Goal: Task Accomplishment & Management: Manage account settings

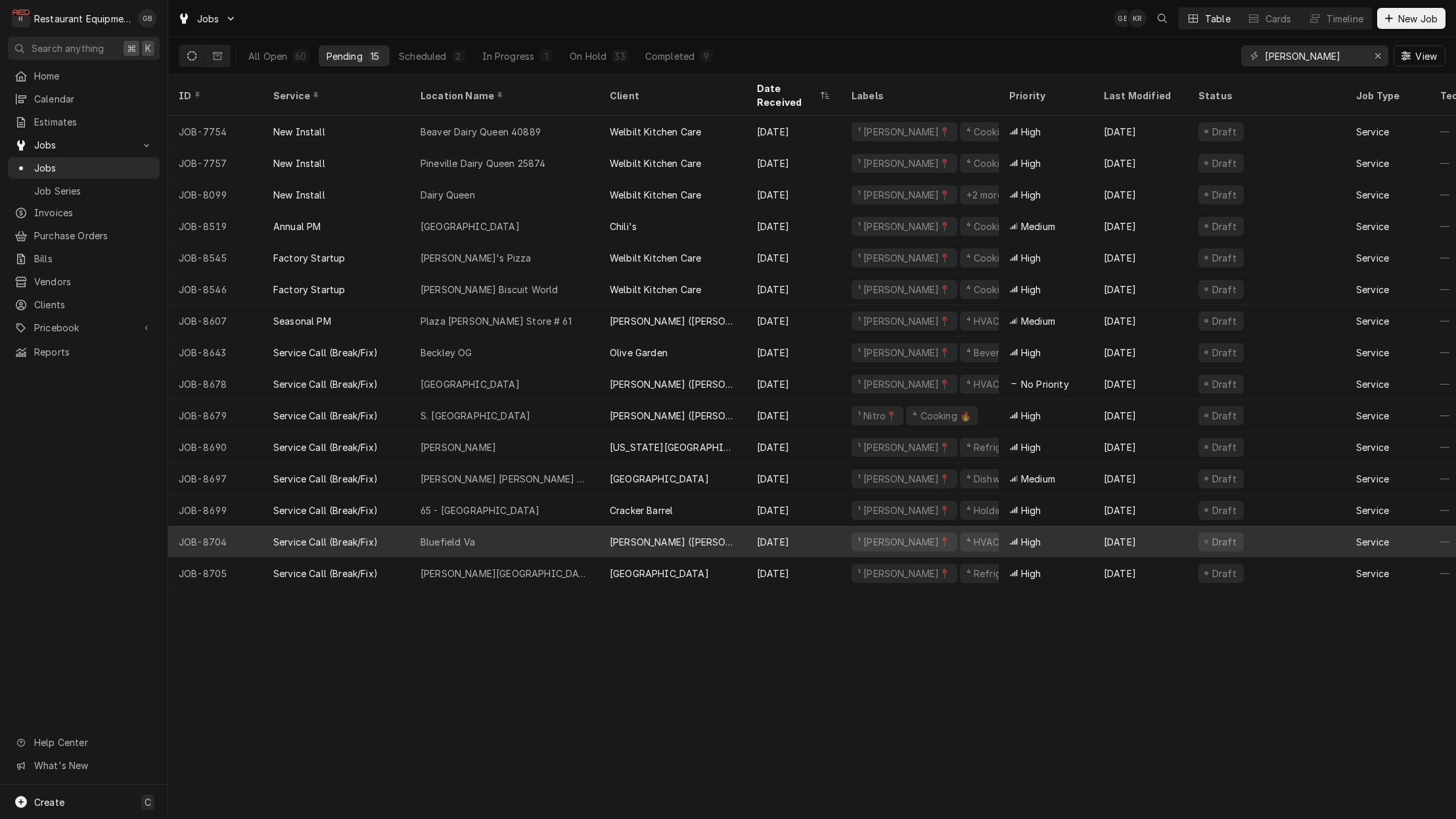
click at [465, 535] on div "Bluefield Va" at bounding box center [448, 542] width 55 height 14
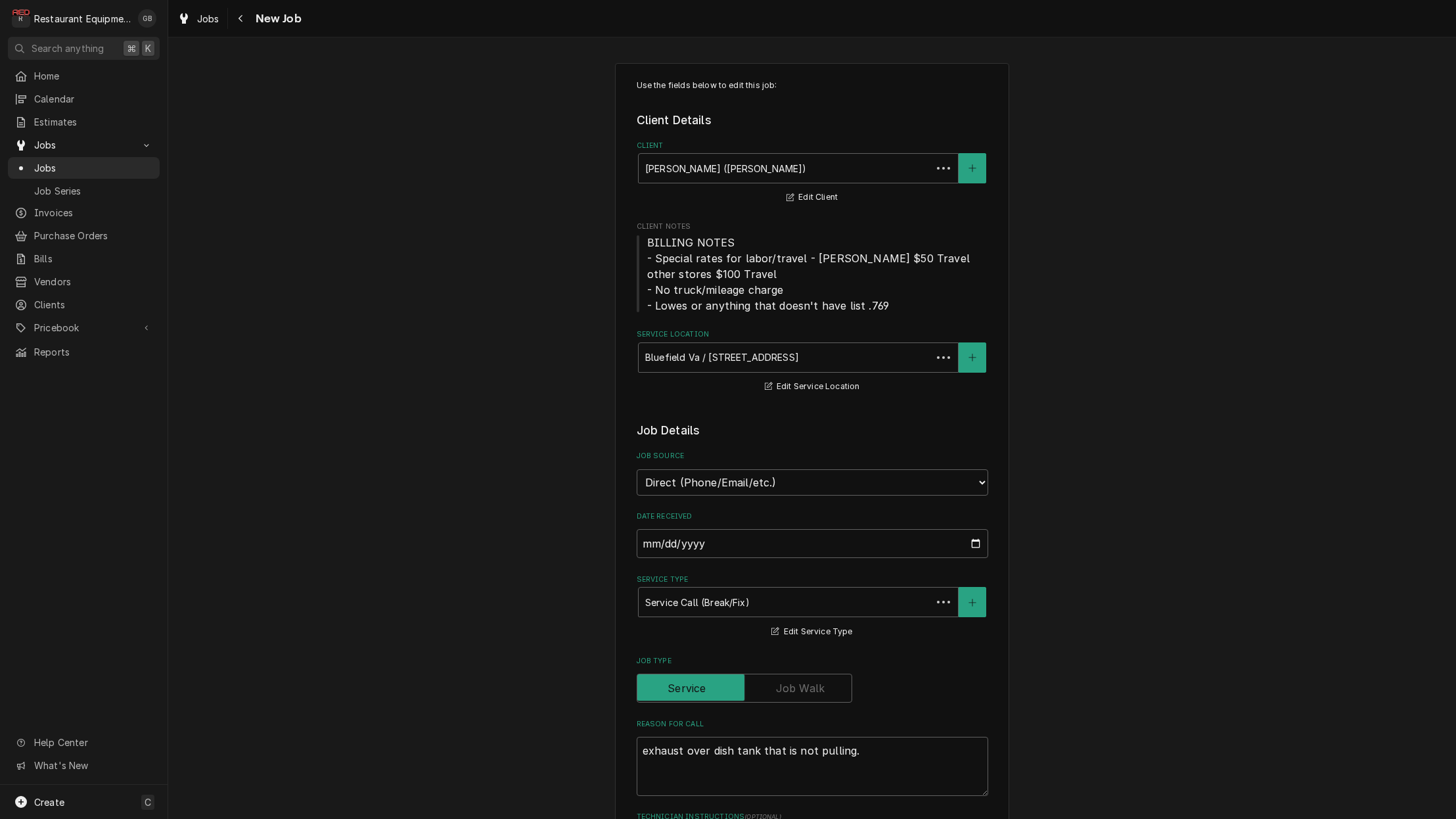
type textarea "x"
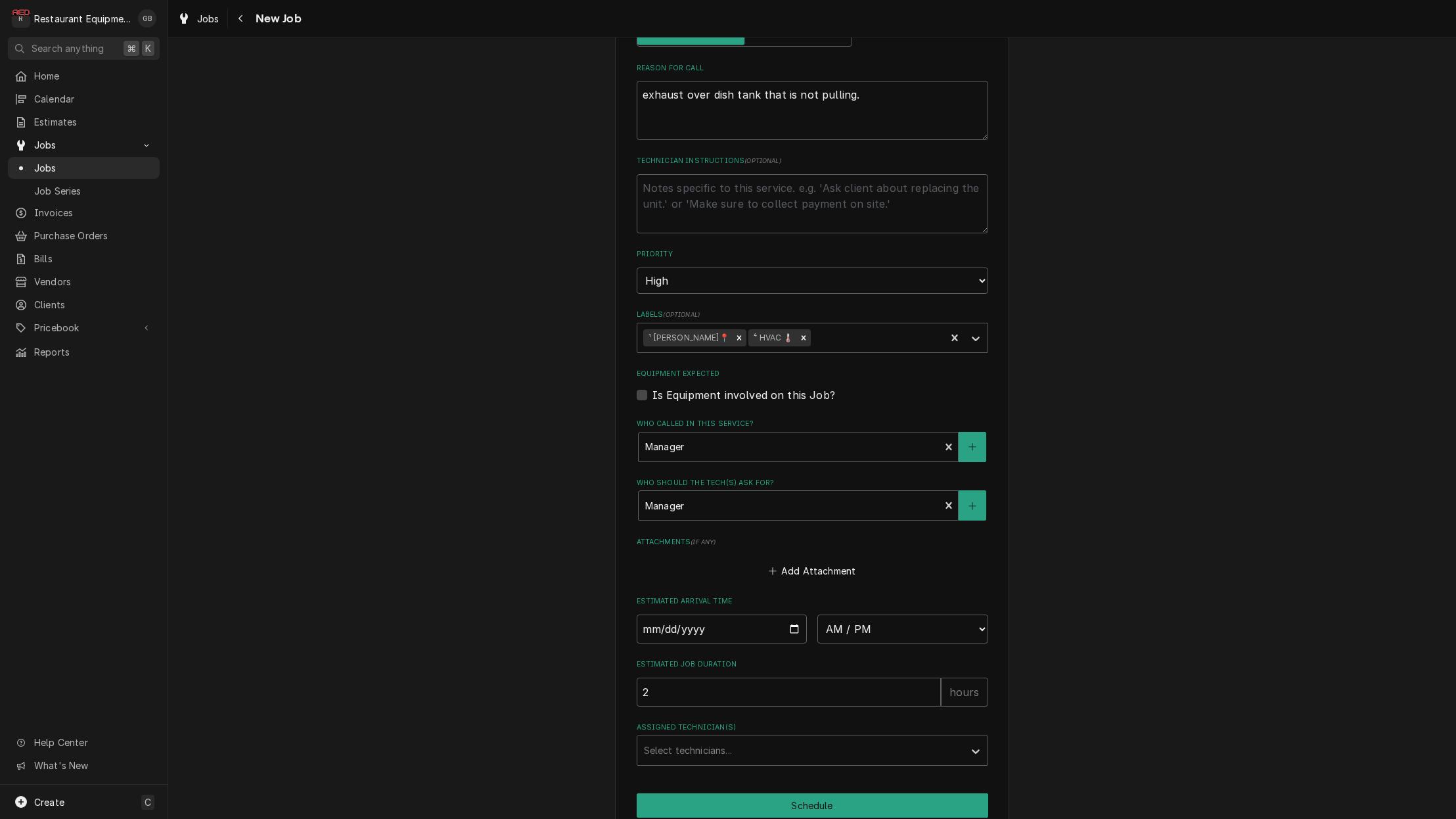
scroll to position [657, 0]
click at [671, 614] on input "Date" at bounding box center [722, 628] width 171 height 29
type input "2025-08-27"
type textarea "x"
select select "08:00:00"
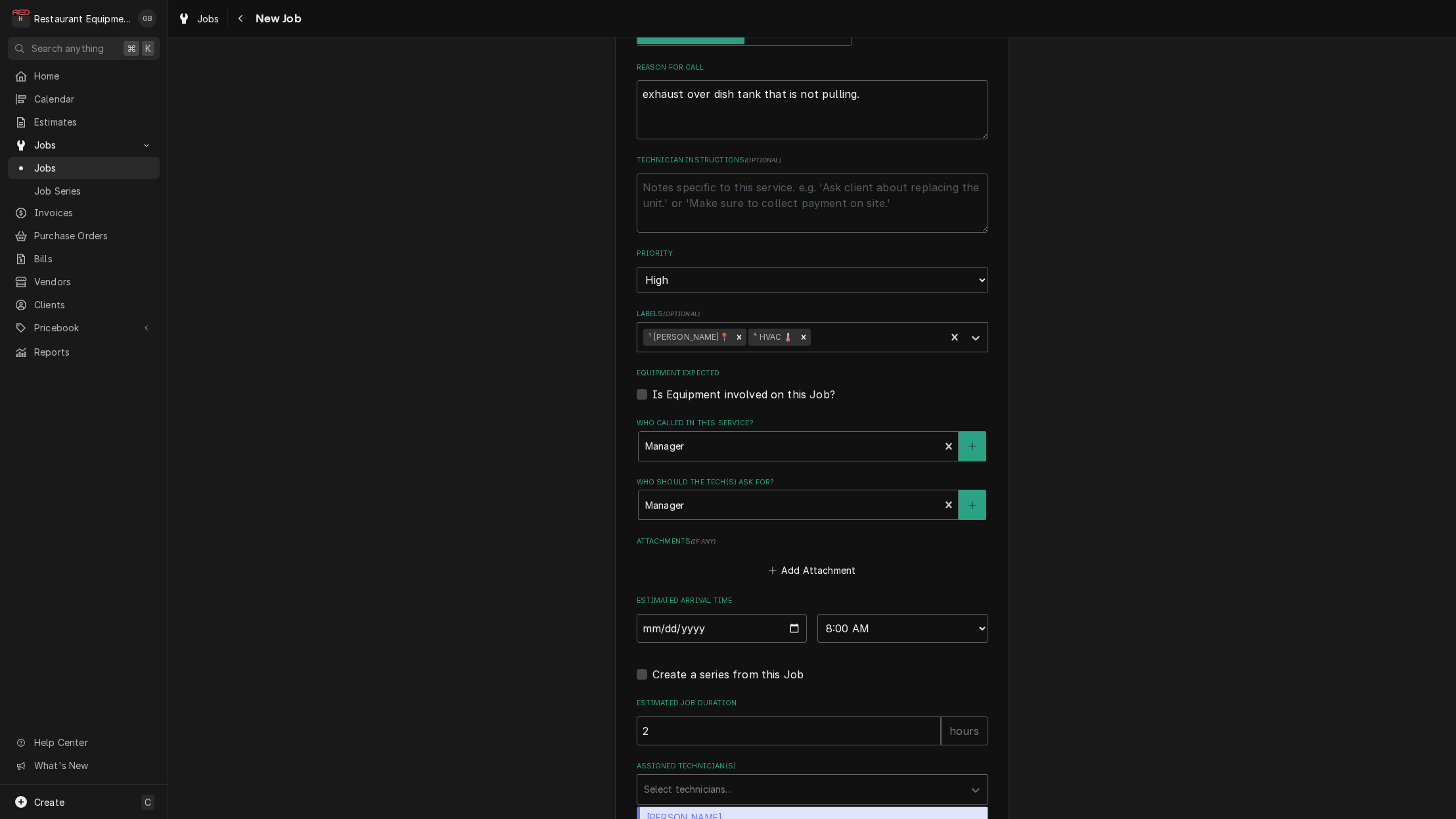
click at [724, 782] on div "Select technicians..." at bounding box center [801, 789] width 313 height 14
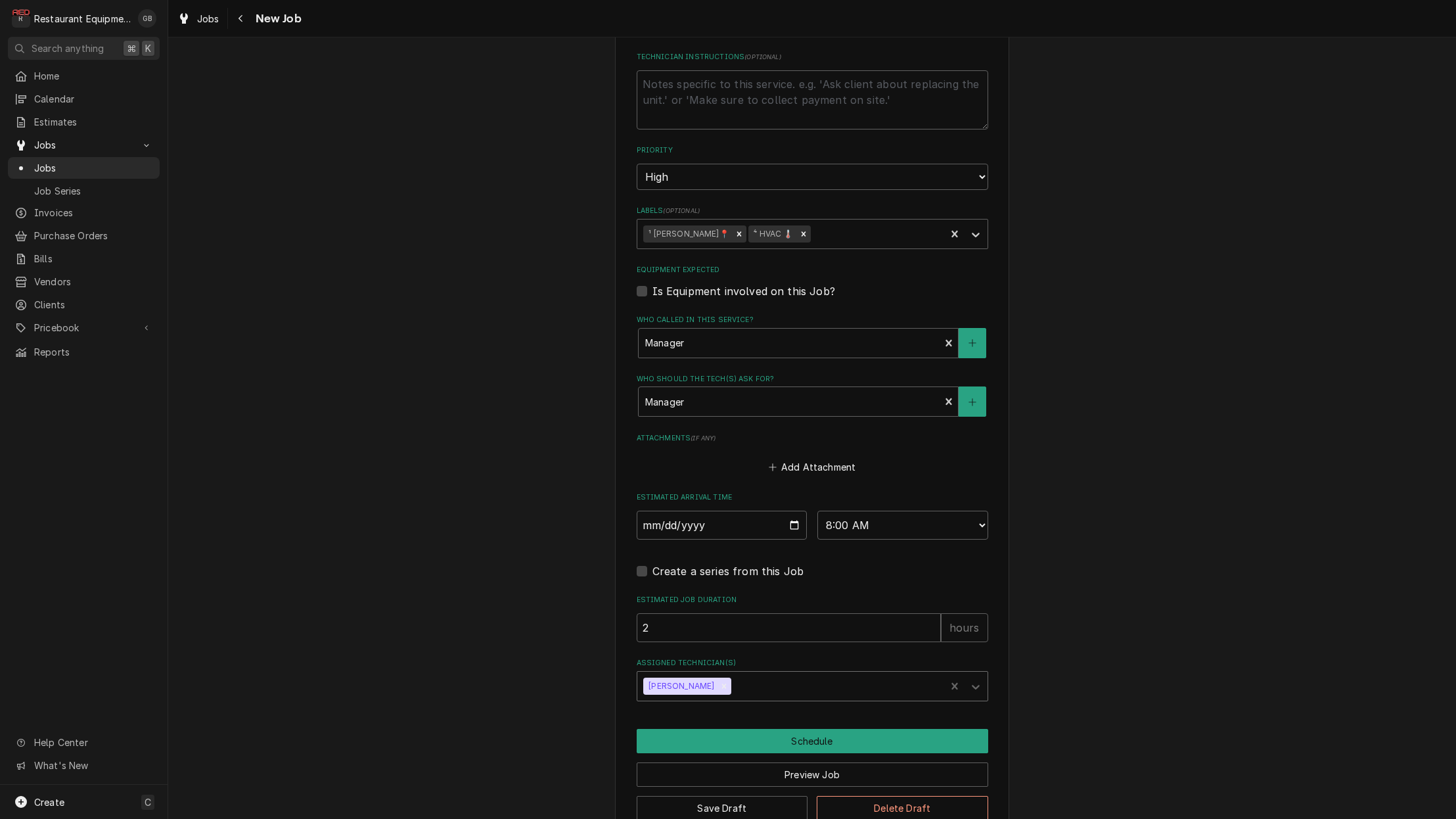
scroll to position [759, 0]
click at [821, 730] on button "Schedule" at bounding box center [812, 742] width 351 height 25
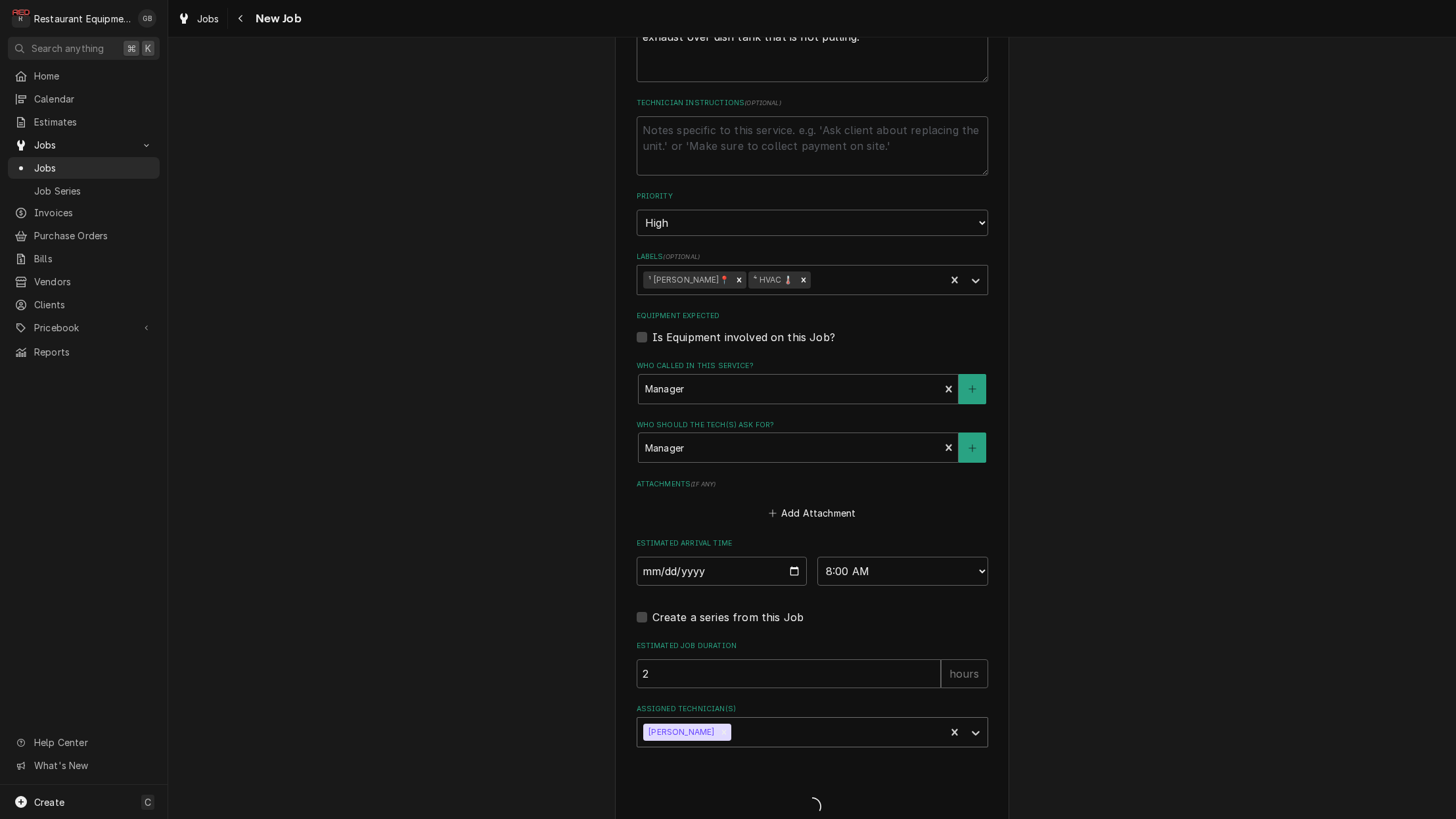
type textarea "x"
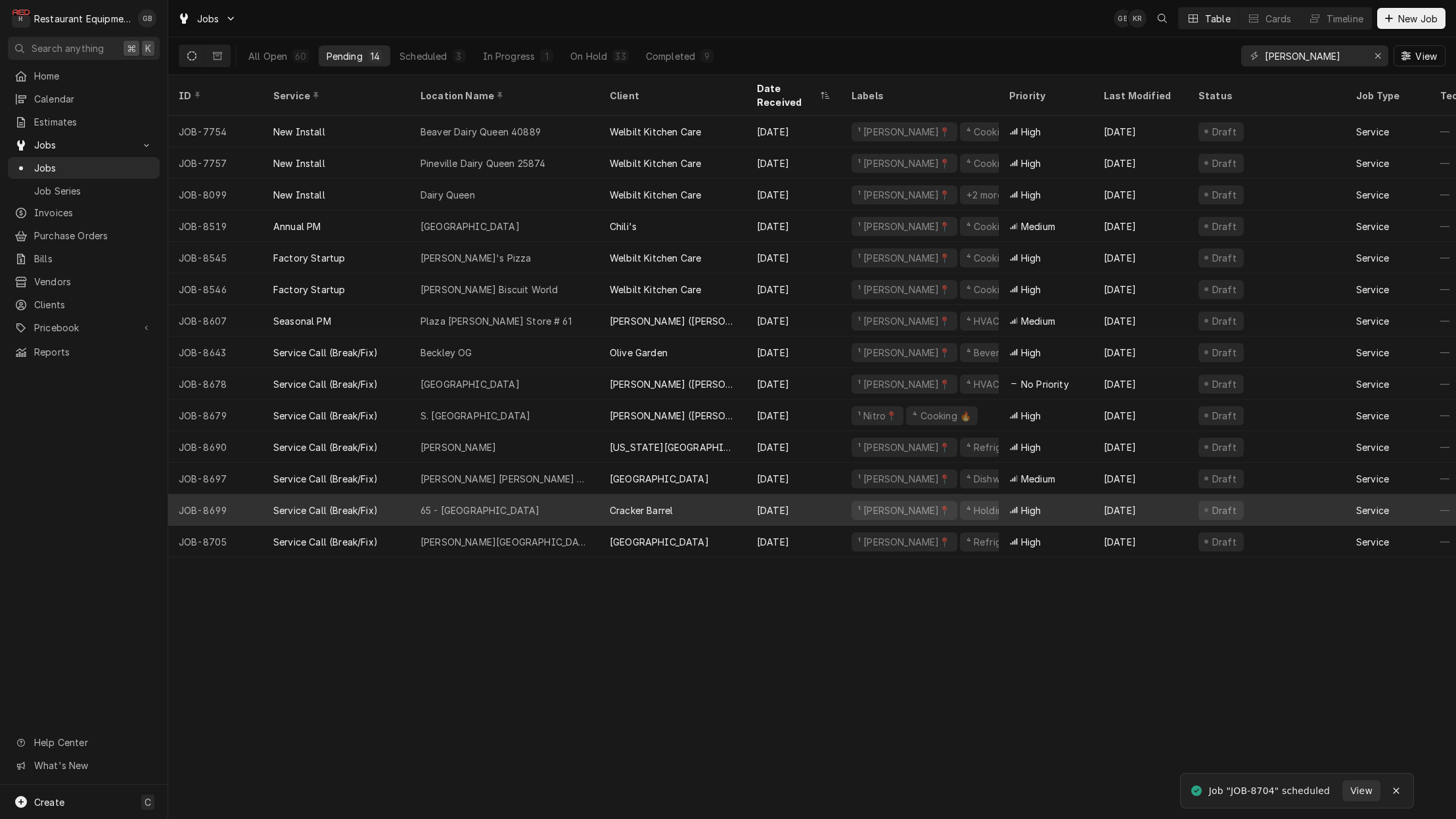
click at [466, 503] on div "65 - Princeton" at bounding box center [481, 510] width 119 height 14
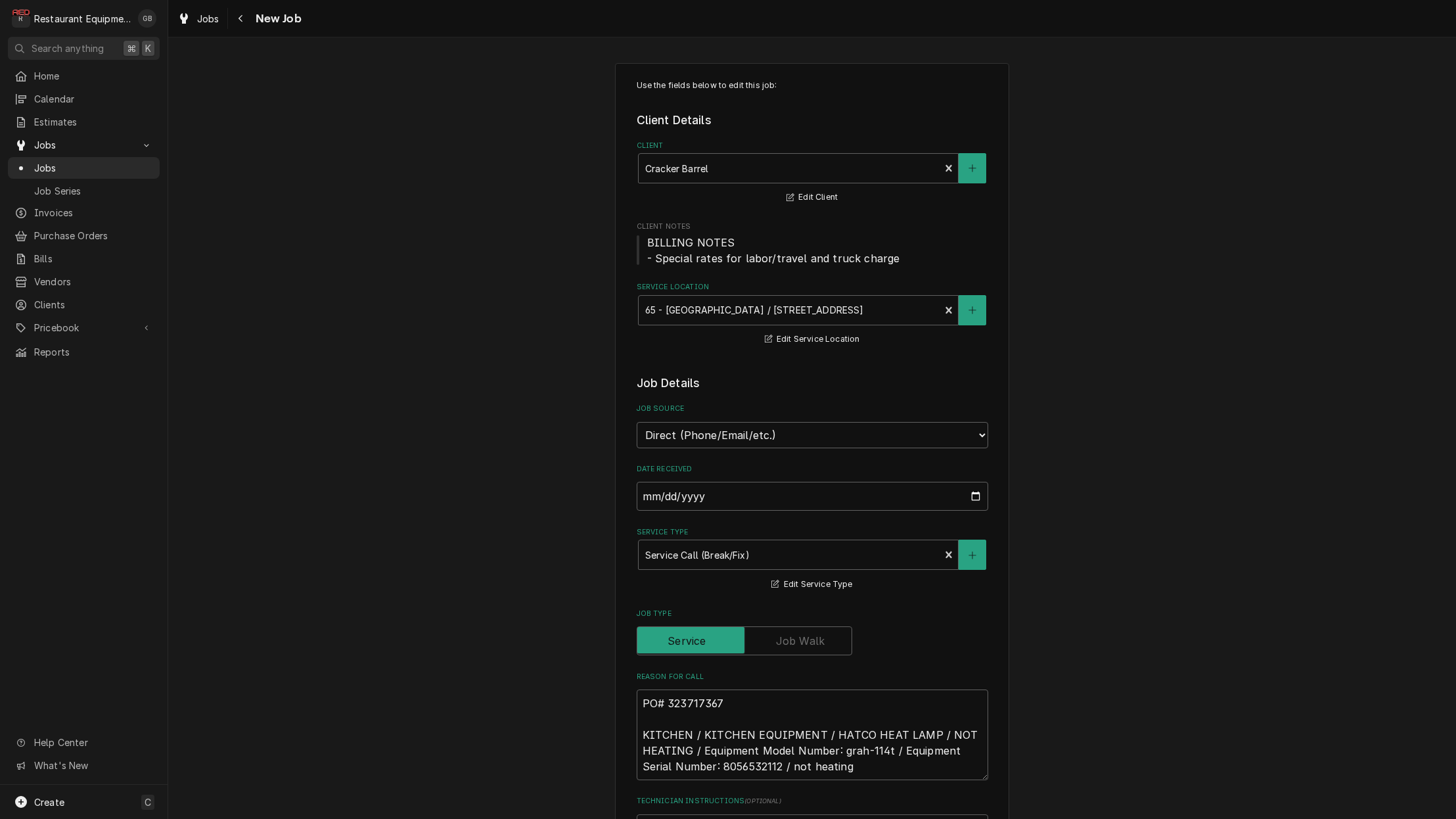
type textarea "x"
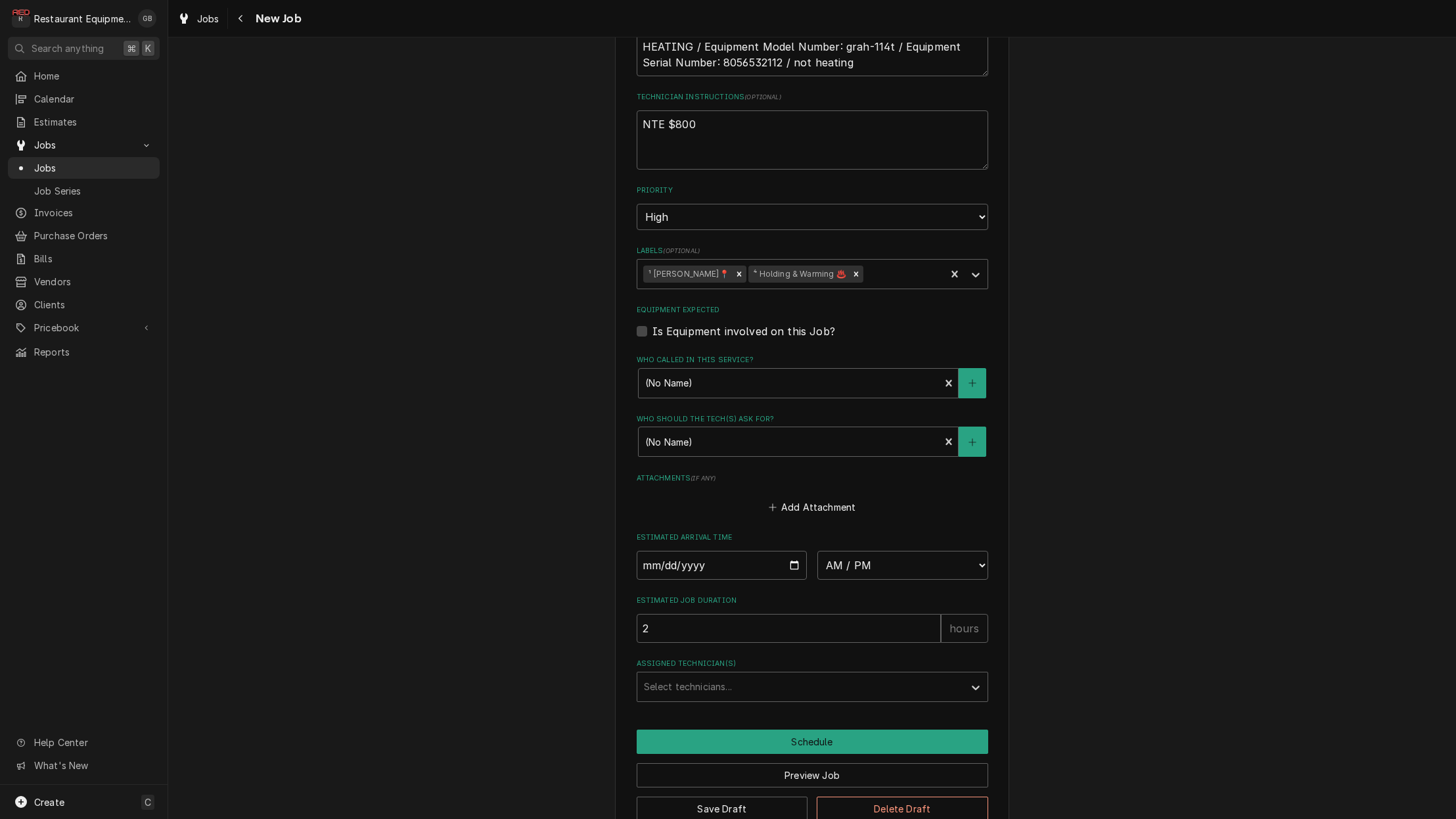
scroll to position [0, 1]
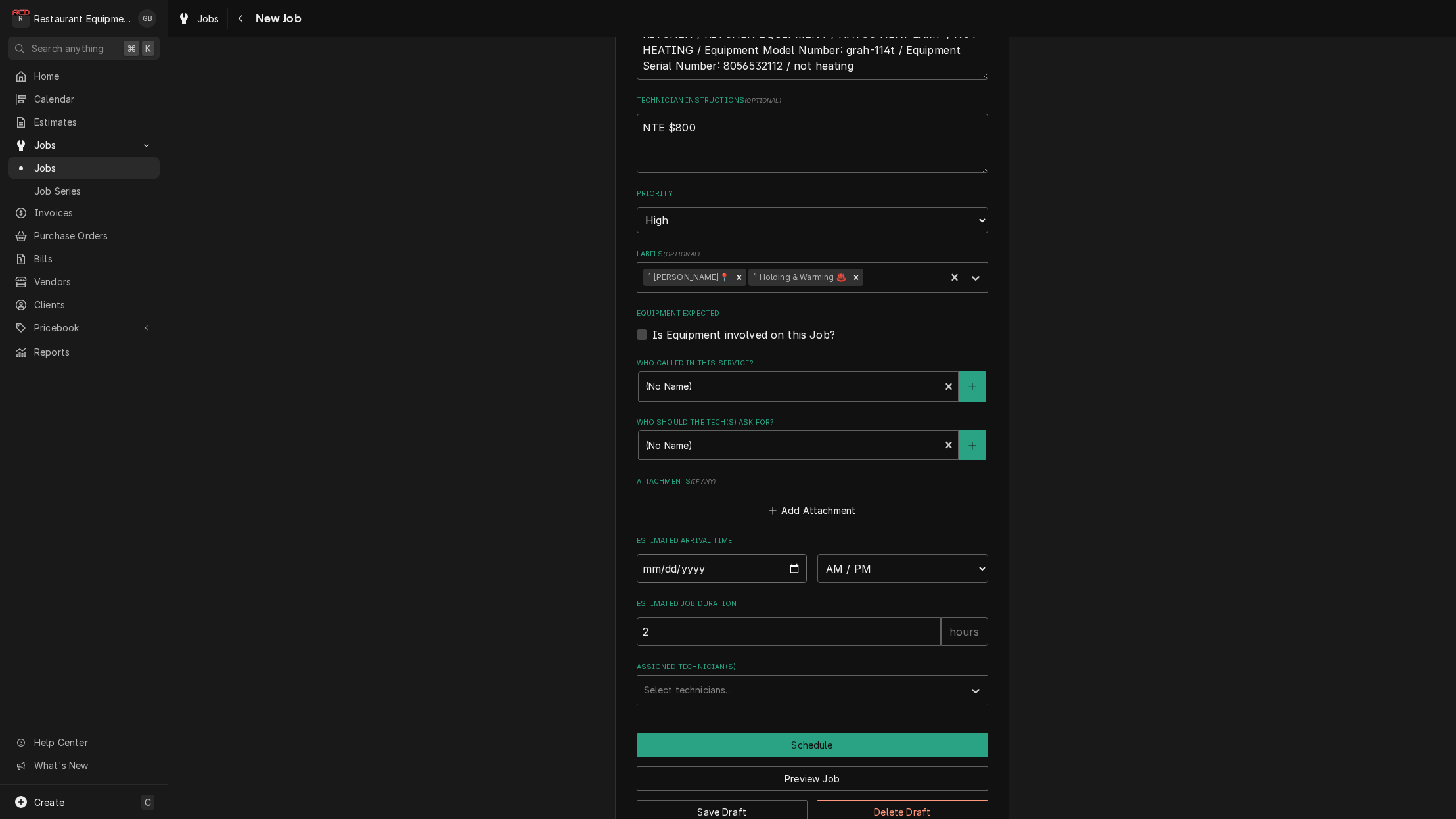
click at [663, 554] on input "Date" at bounding box center [722, 568] width 171 height 29
click at [678, 555] on input "Date" at bounding box center [722, 569] width 171 height 29
type input "2025-08-27"
type textarea "x"
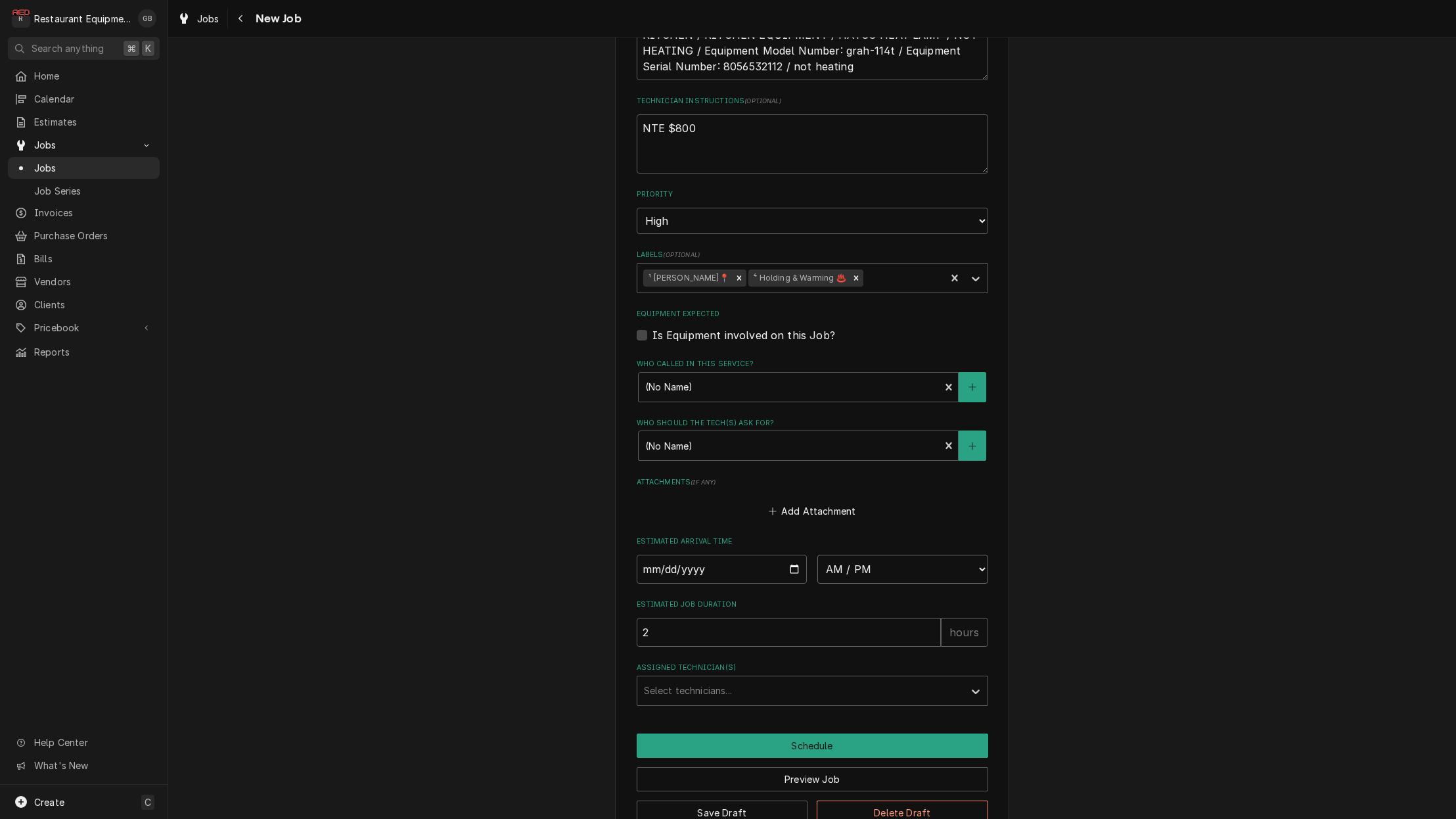
select select "08:00:00"
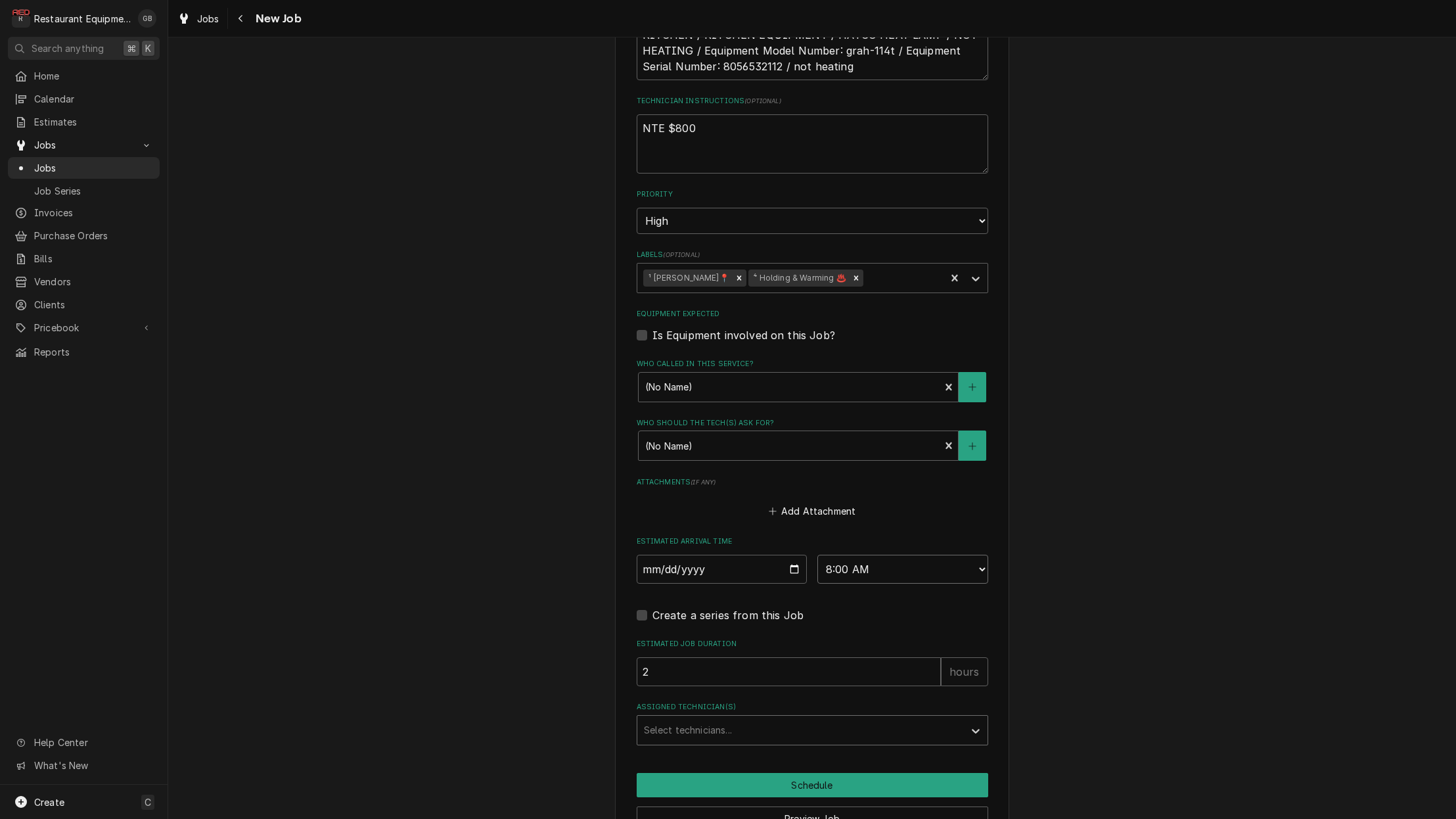
type textarea "x"
click at [851, 718] on div "Assigned Technician(s)" at bounding box center [801, 730] width 313 height 24
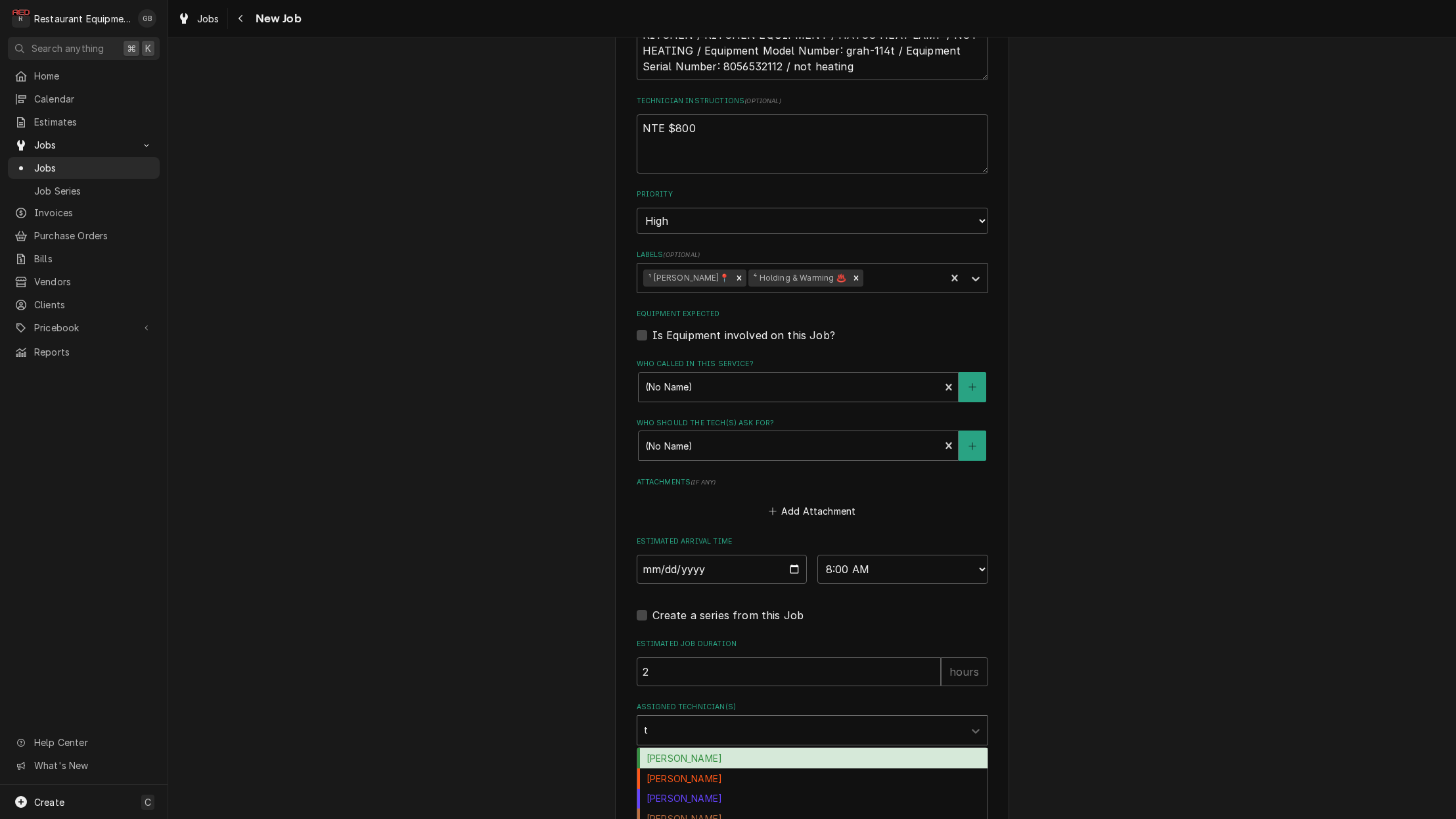
type input "th"
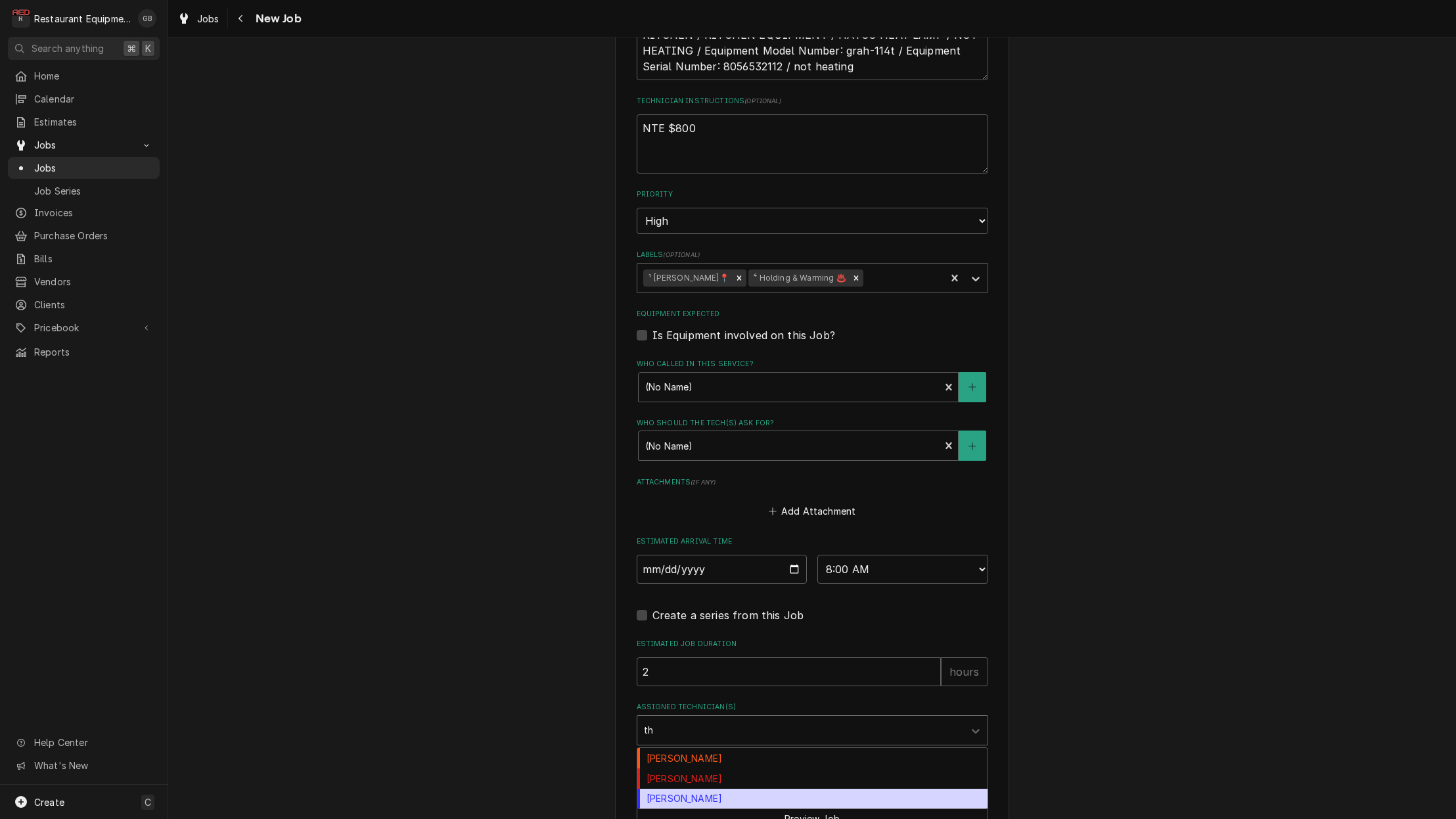
click at [698, 789] on div "[PERSON_NAME]" at bounding box center [812, 799] width 350 height 20
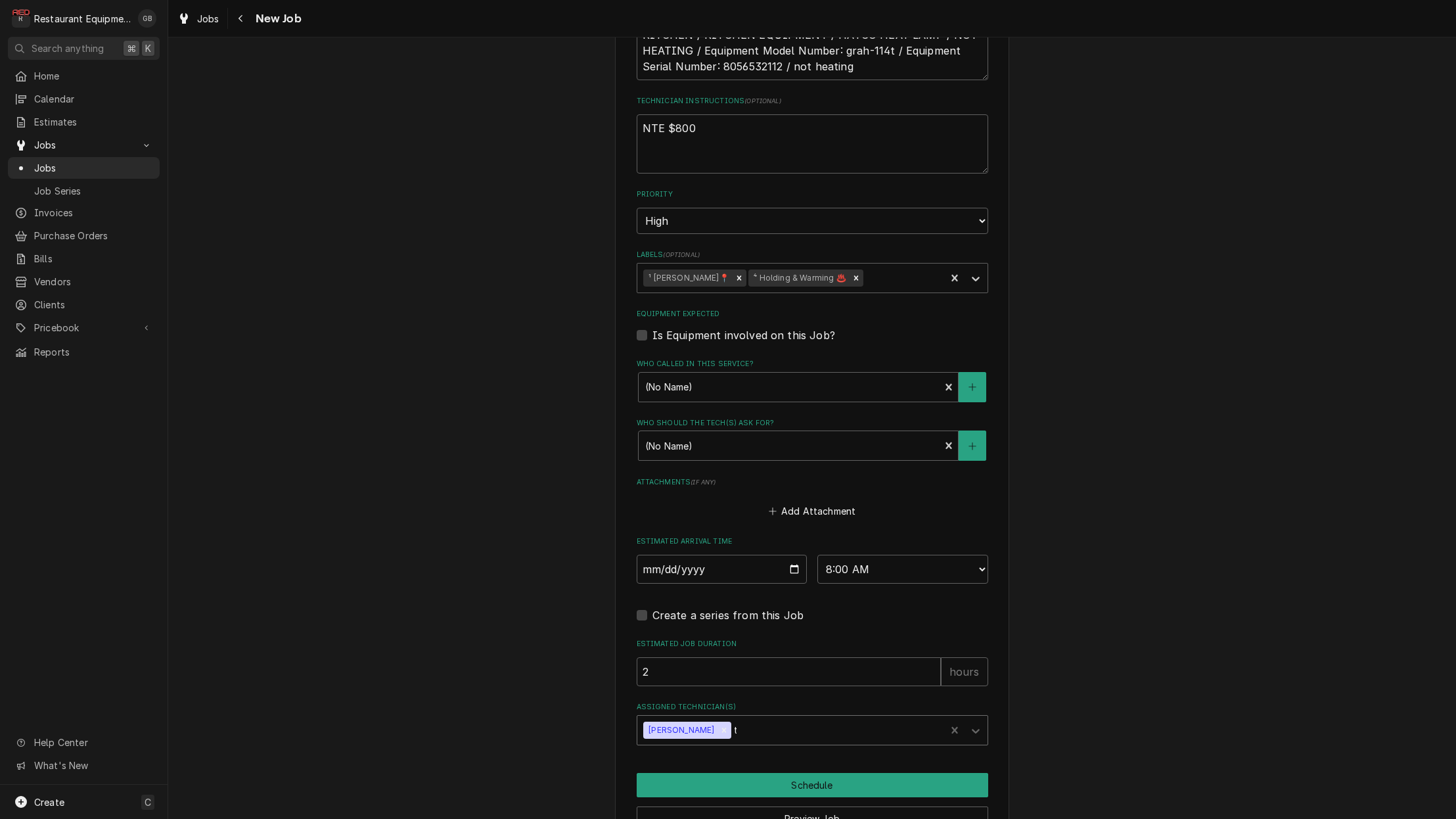
type textarea "x"
click at [781, 773] on button "Schedule" at bounding box center [812, 785] width 351 height 25
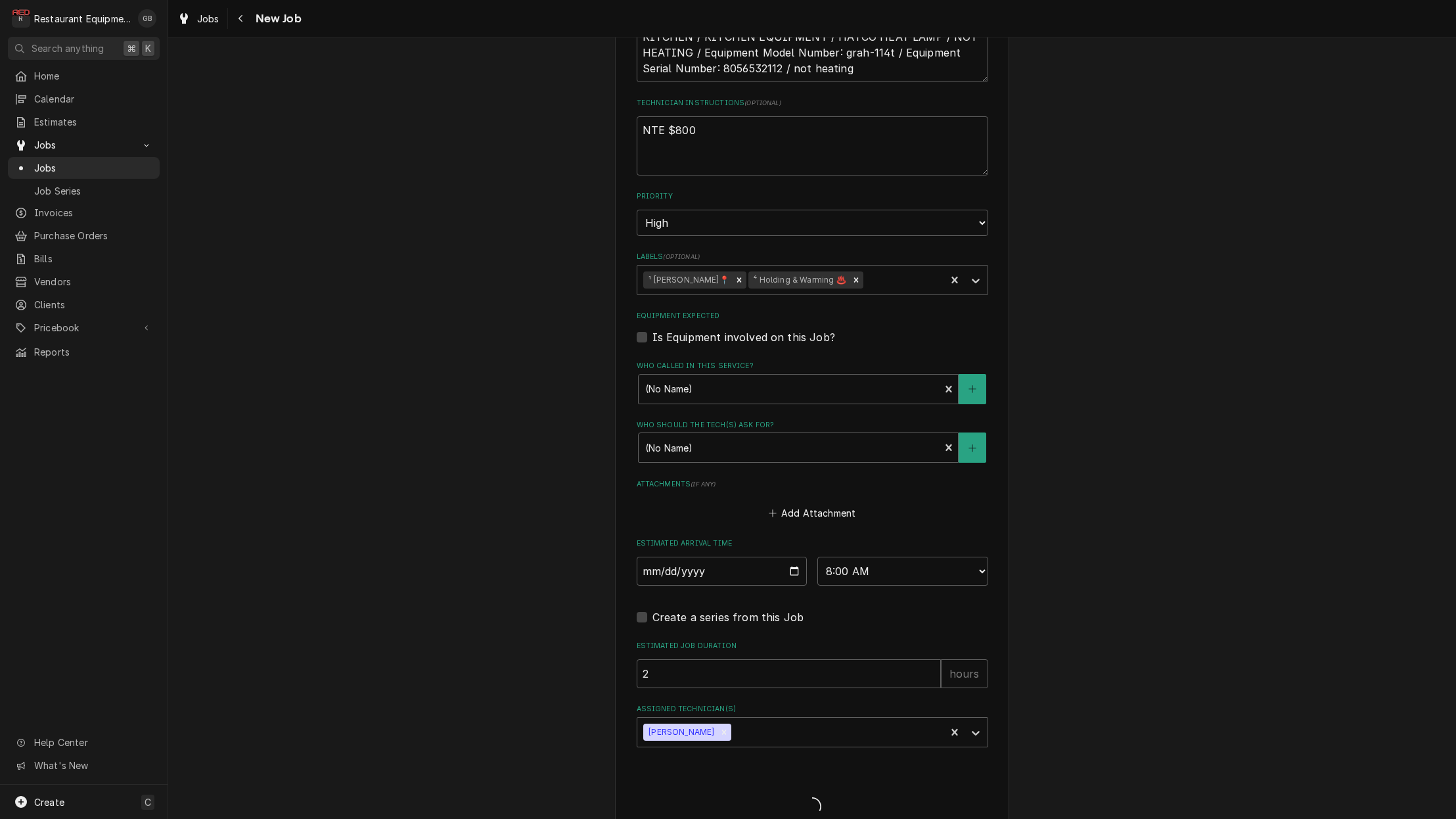
type textarea "x"
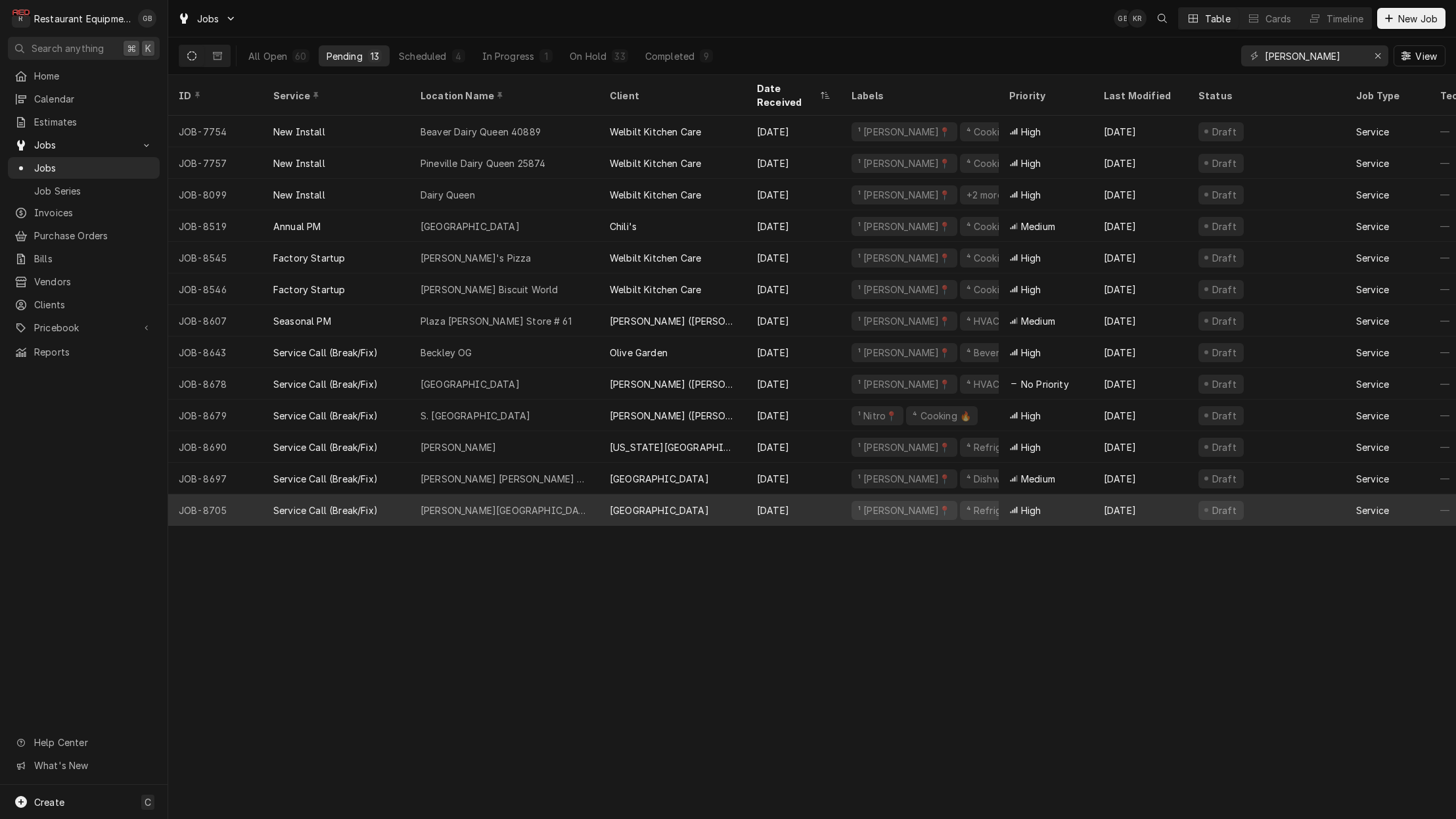
click at [495, 503] on div "Maxwell Hill Elementary" at bounding box center [505, 510] width 168 height 14
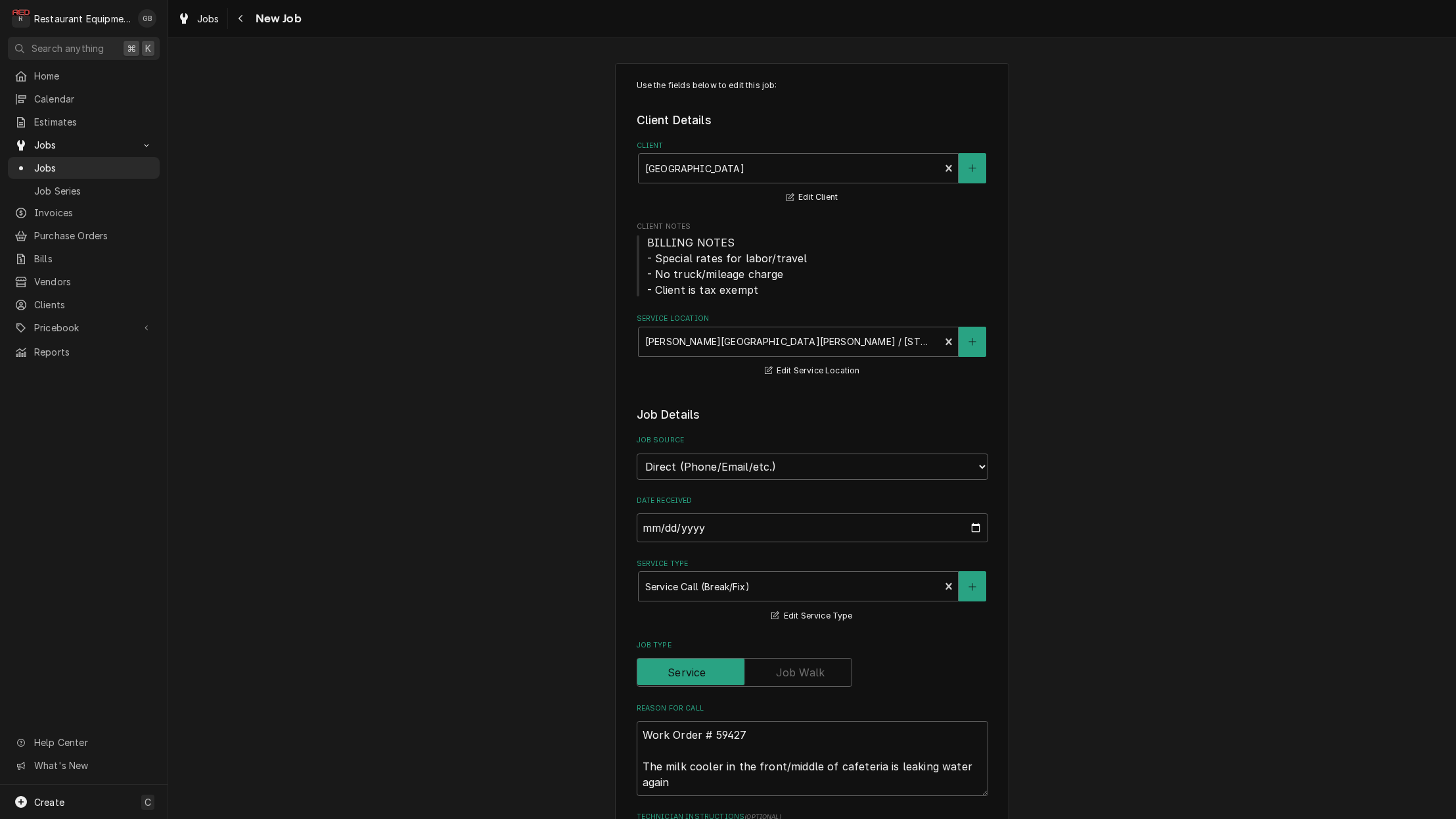
type textarea "x"
click at [238, 23] on div "Navigate back" at bounding box center [241, 18] width 13 height 13
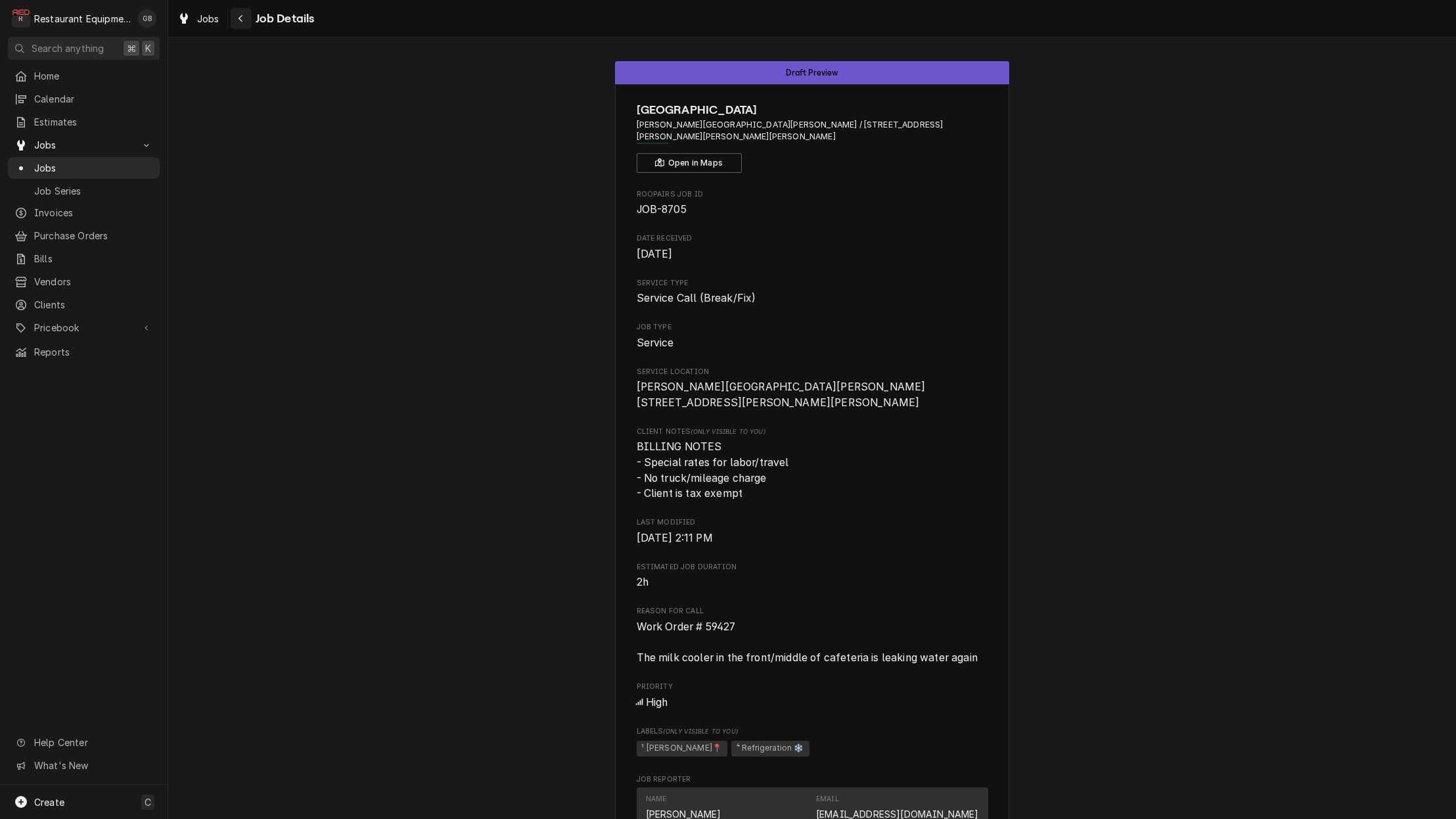
click at [238, 18] on icon "Navigate back" at bounding box center [241, 18] width 6 height 9
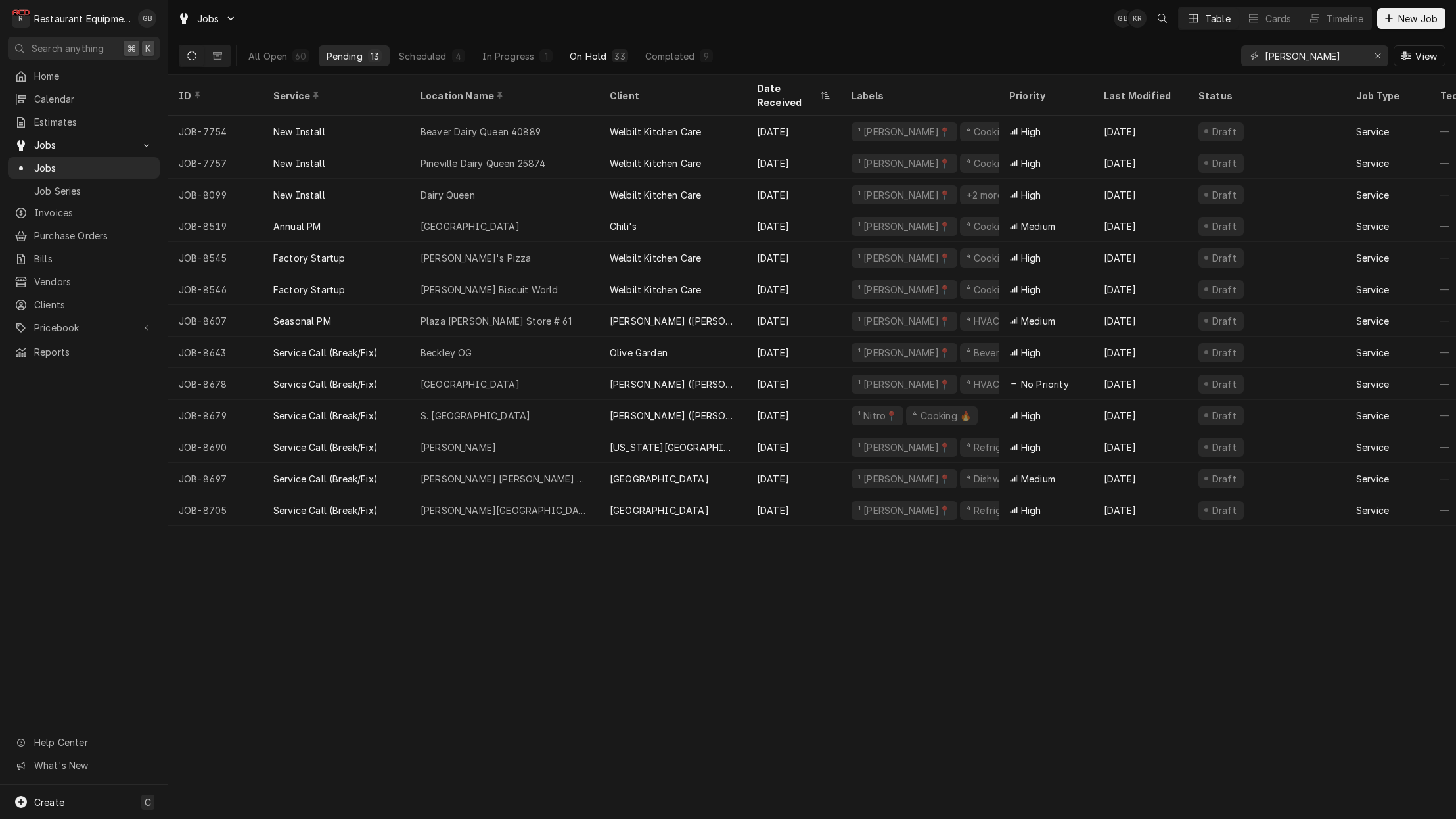
click at [599, 55] on div "On Hold" at bounding box center [588, 56] width 37 height 14
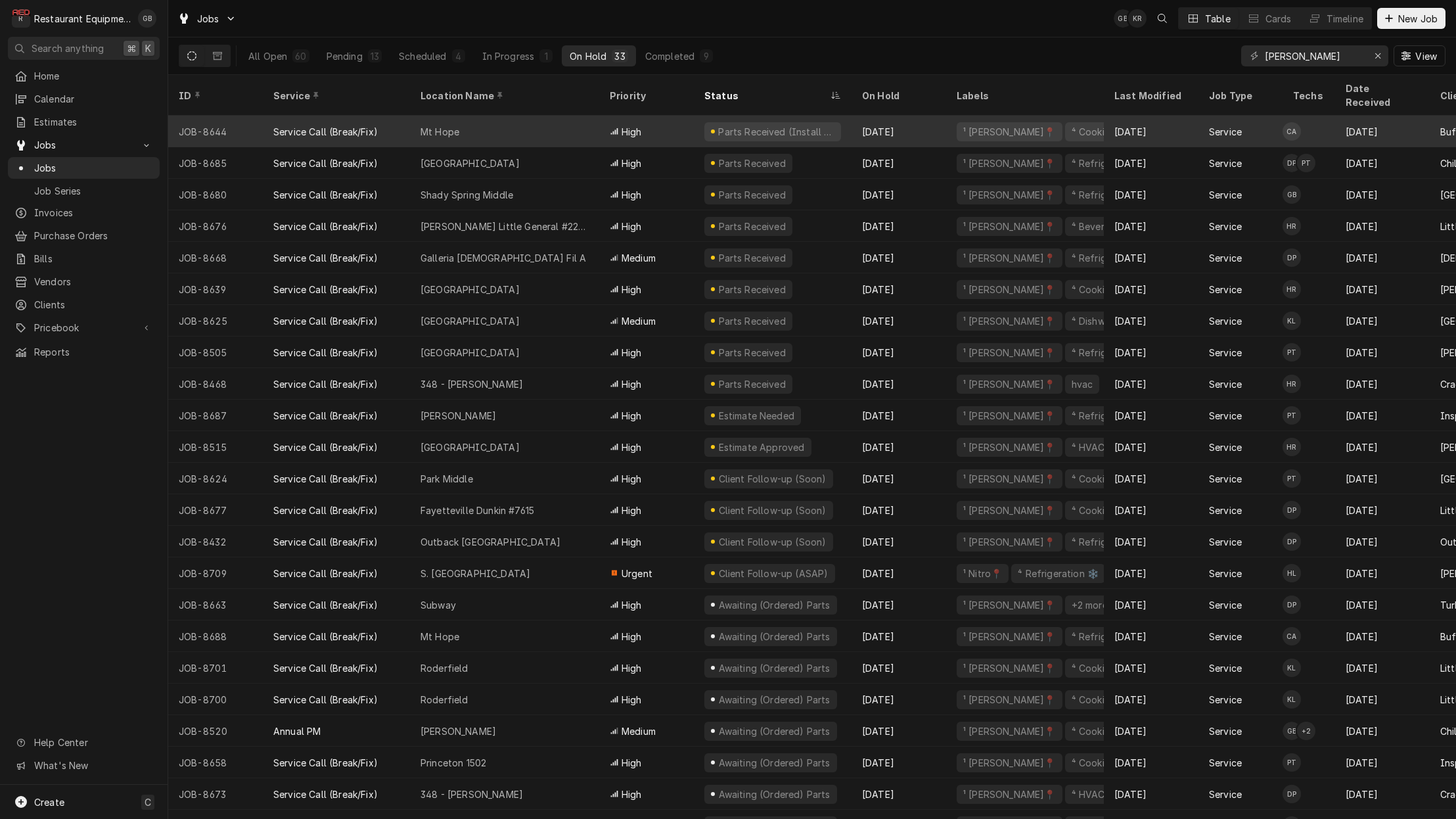
click at [519, 116] on div "Mt Hope" at bounding box center [505, 131] width 189 height 32
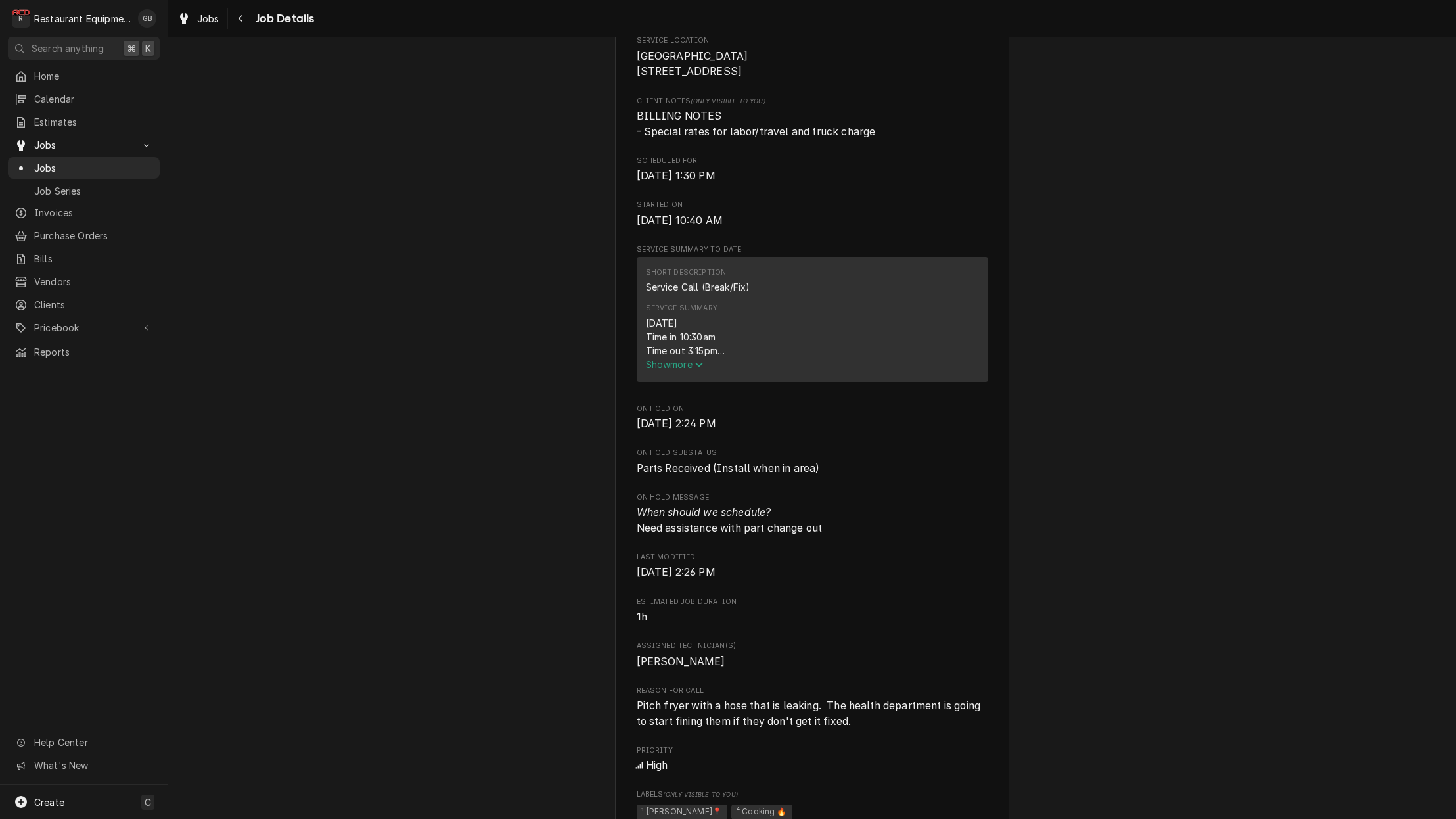
scroll to position [335, 0]
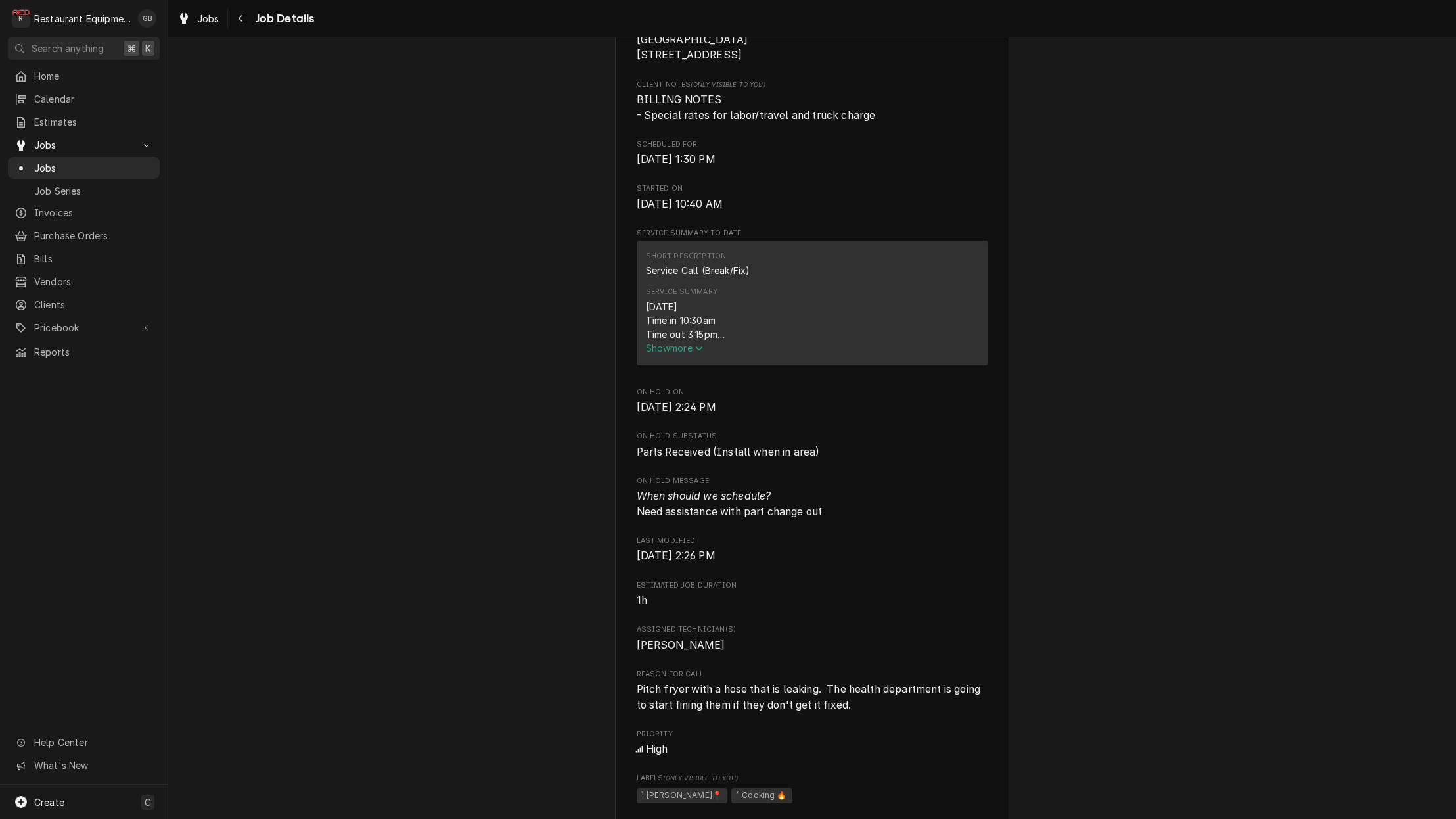
click at [698, 353] on icon "Service Summary" at bounding box center [698, 348] width 8 height 9
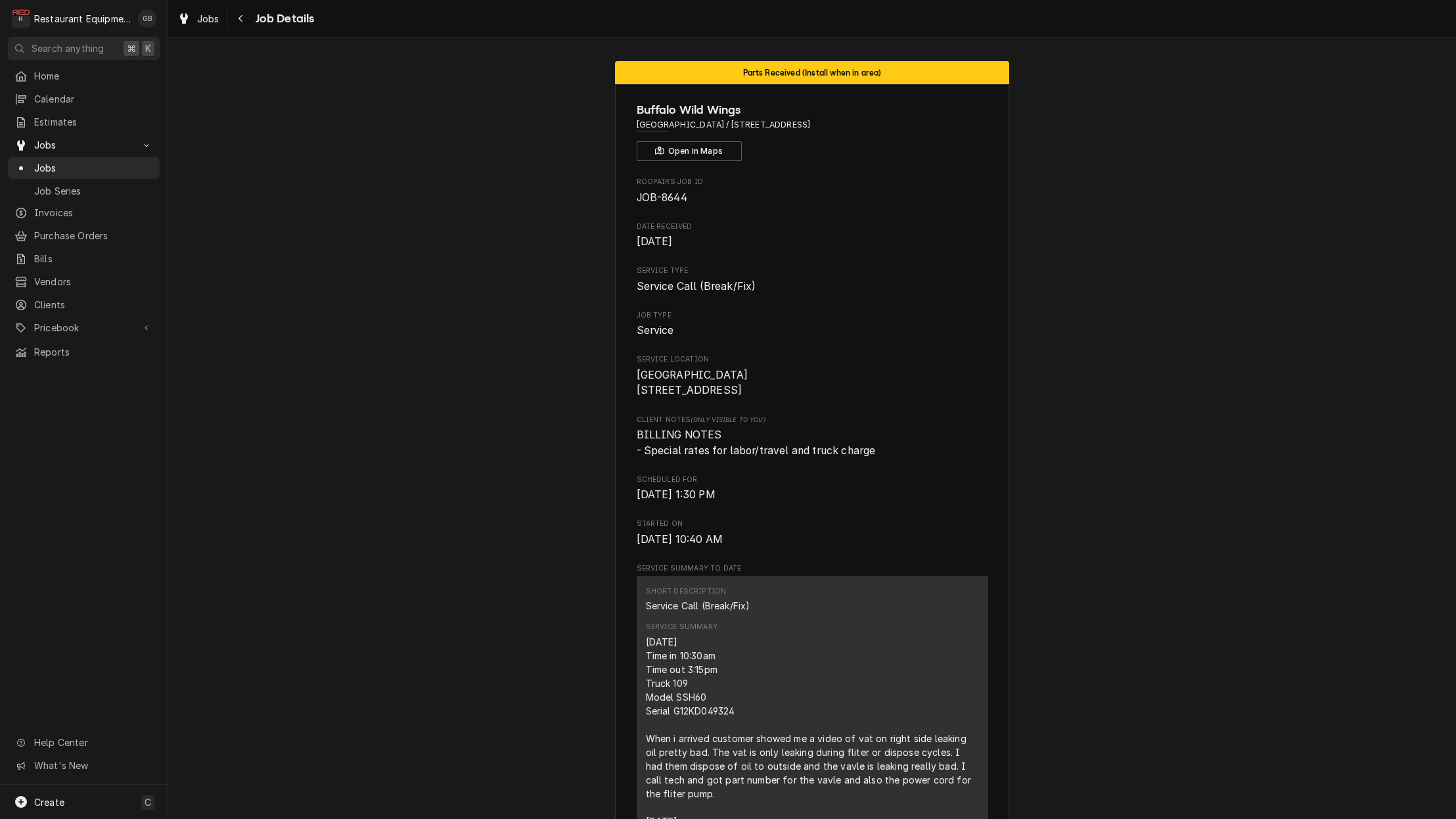
scroll to position [0, 0]
click at [241, 18] on icon "Navigate back" at bounding box center [241, 18] width 6 height 9
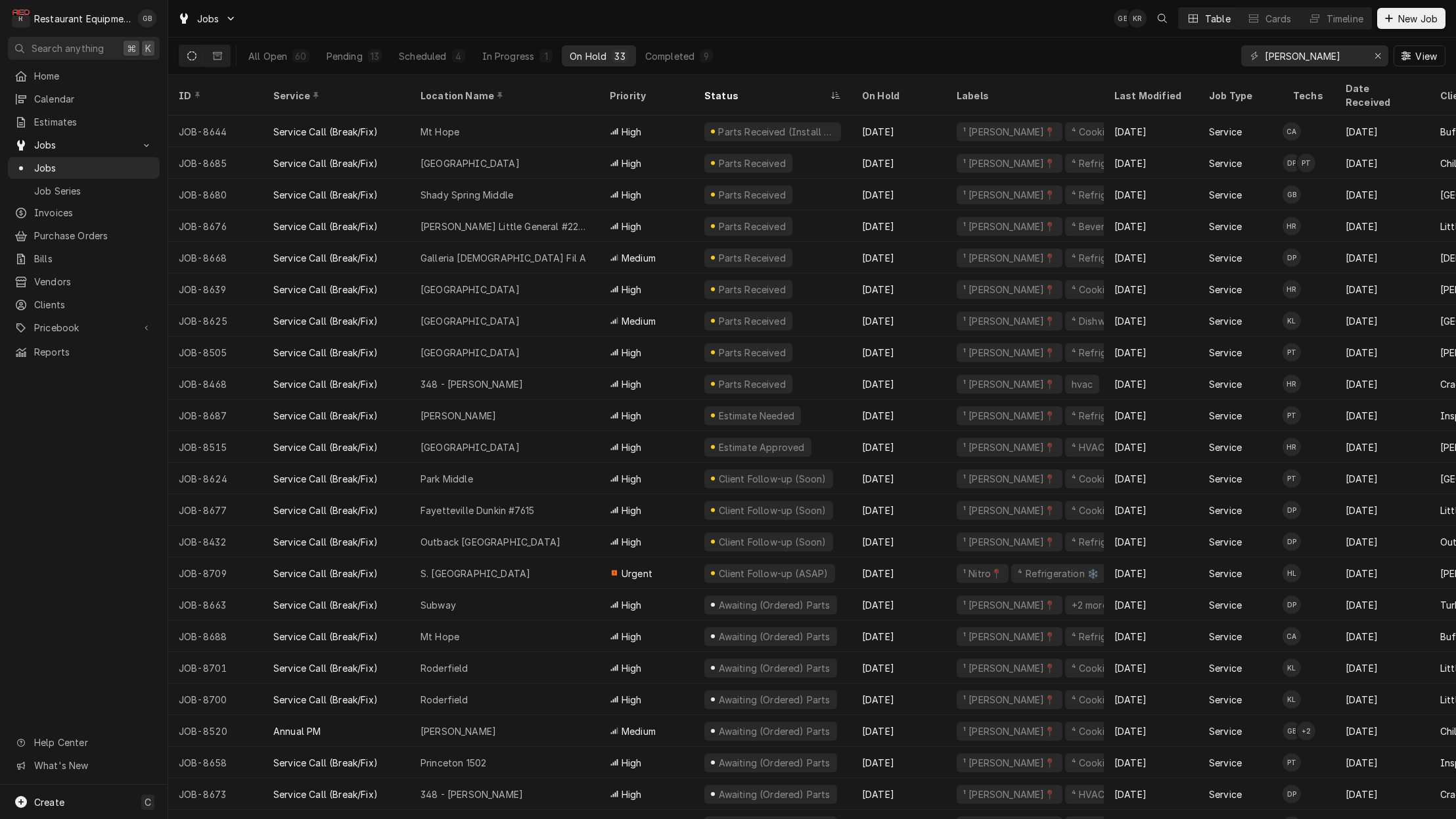
click at [66, 70] on div "Home" at bounding box center [84, 75] width 147 height 16
